Goal: Answer question/provide support

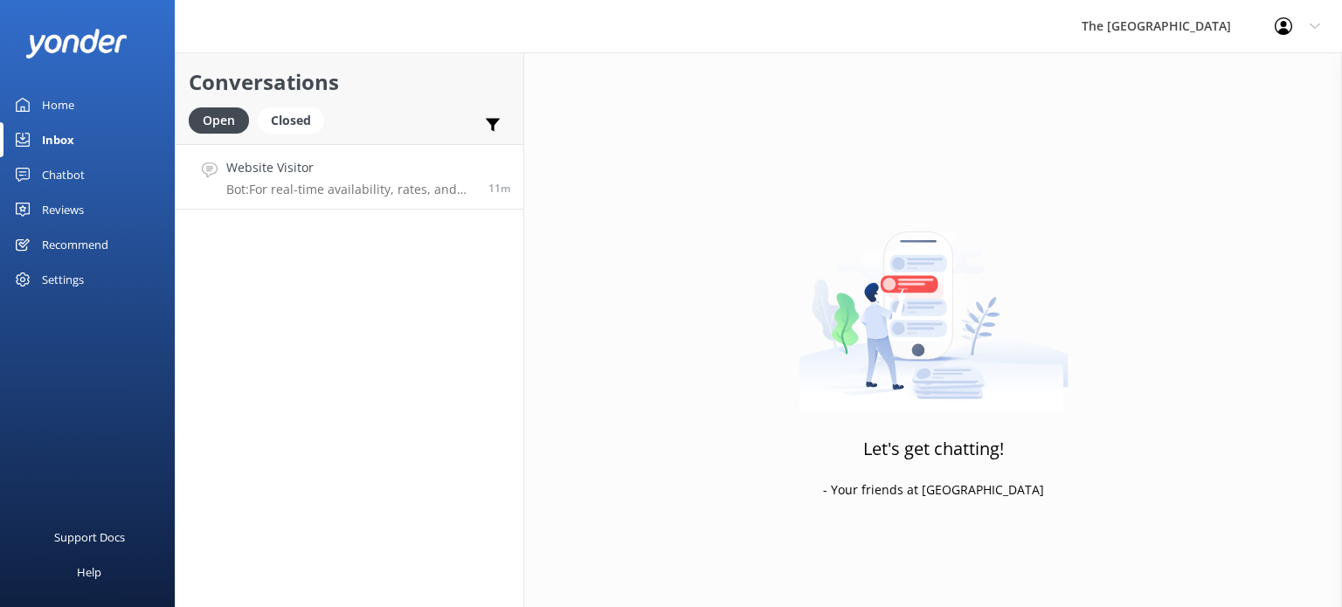
click at [324, 200] on link "Website Visitor Bot: For real-time availability, rates, and bookings of our Bea…" at bounding box center [350, 177] width 348 height 66
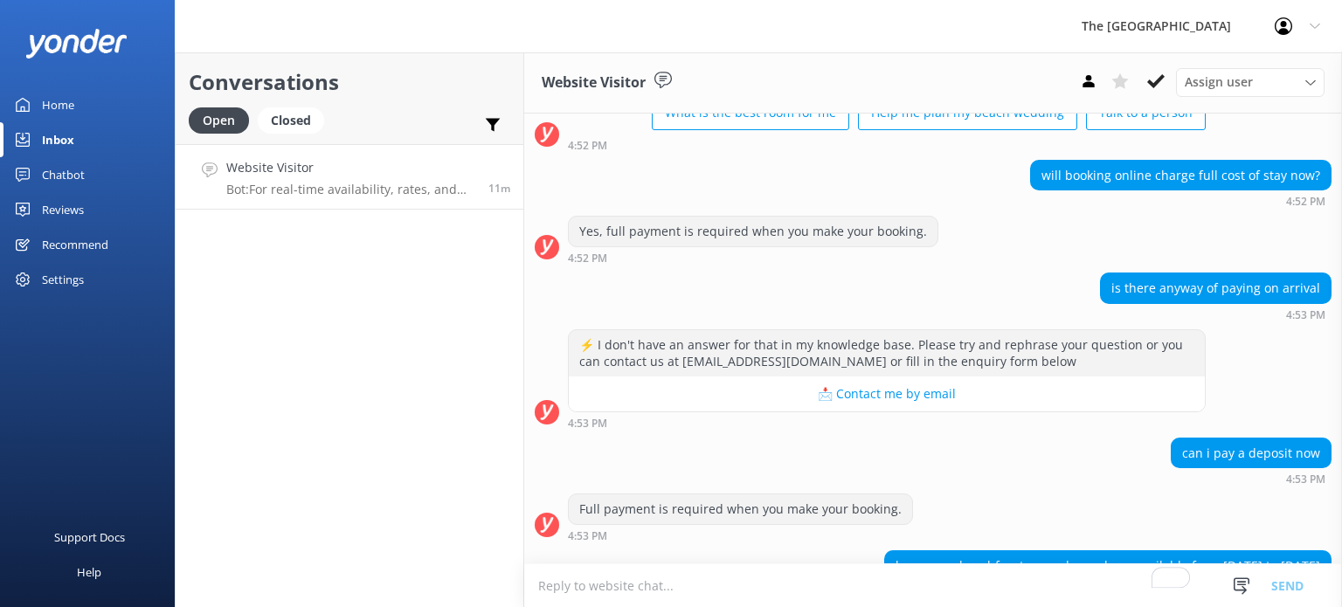
scroll to position [276, 0]
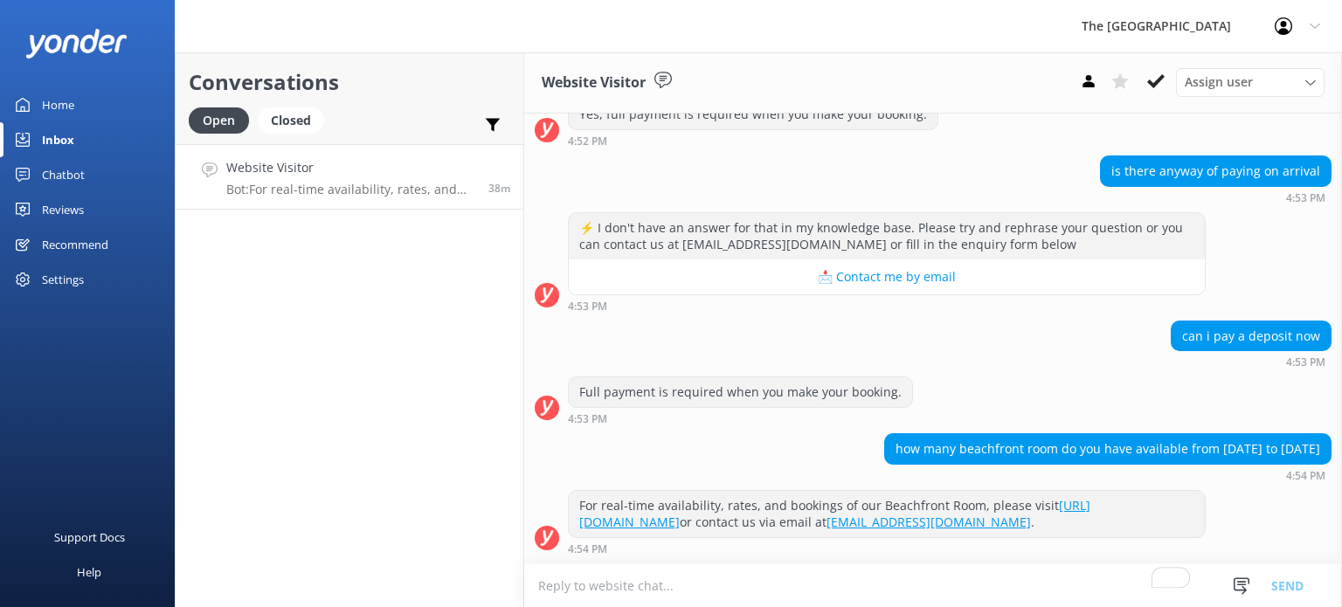
click at [336, 176] on h4 "Website Visitor" at bounding box center [350, 167] width 249 height 19
